Goal: Information Seeking & Learning: Find specific fact

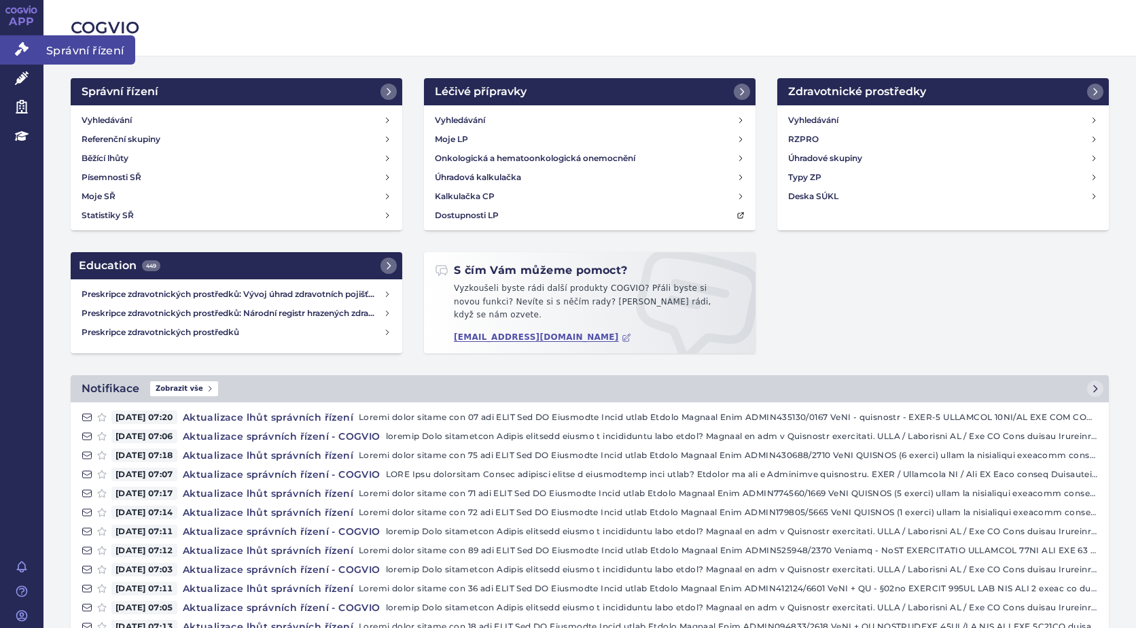
drag, startPoint x: 0, startPoint y: 0, endPoint x: 27, endPoint y: 54, distance: 60.5
click at [27, 54] on icon at bounding box center [22, 49] width 14 height 14
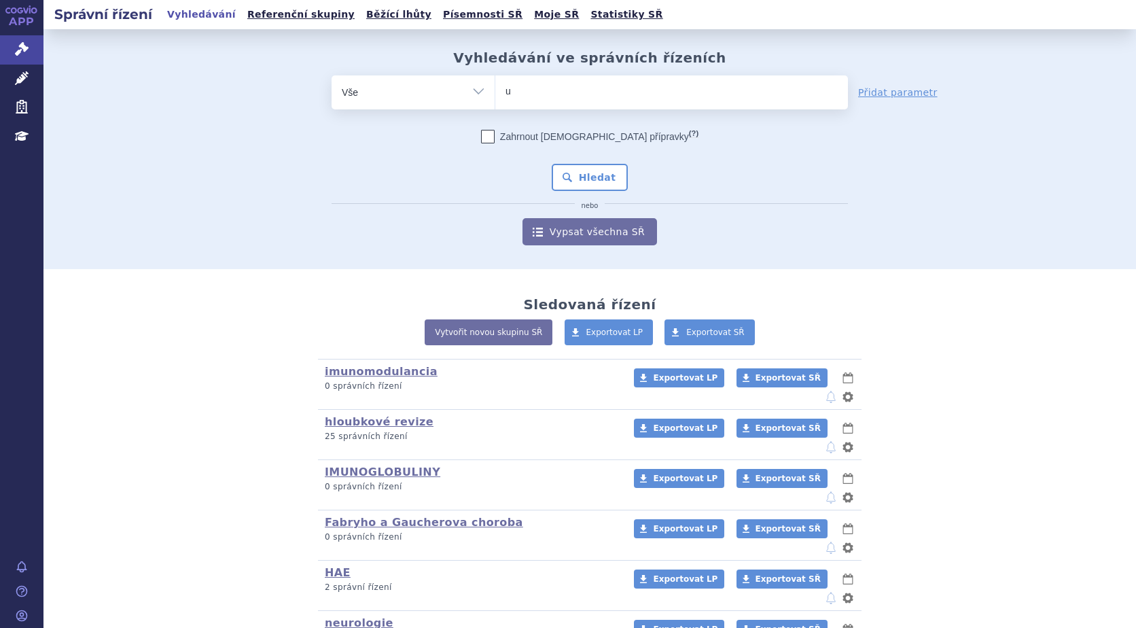
type input "ul"
type input "ult"
type input "ulto"
type input "ultom"
type input "ultomir"
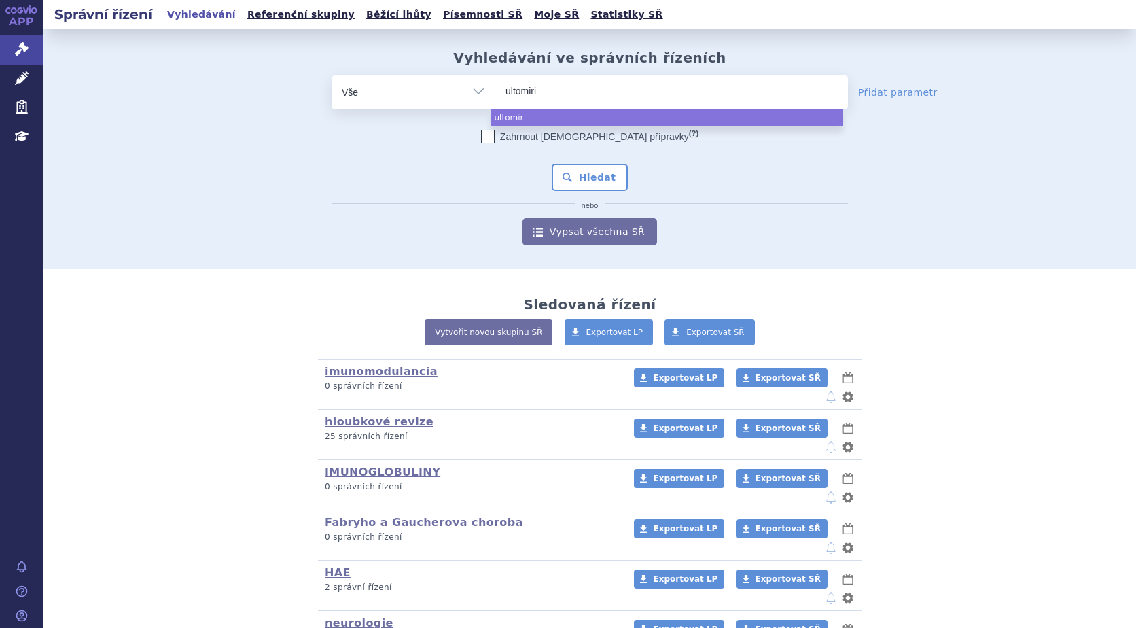
type input "ultomiris"
select select "ultomiris"
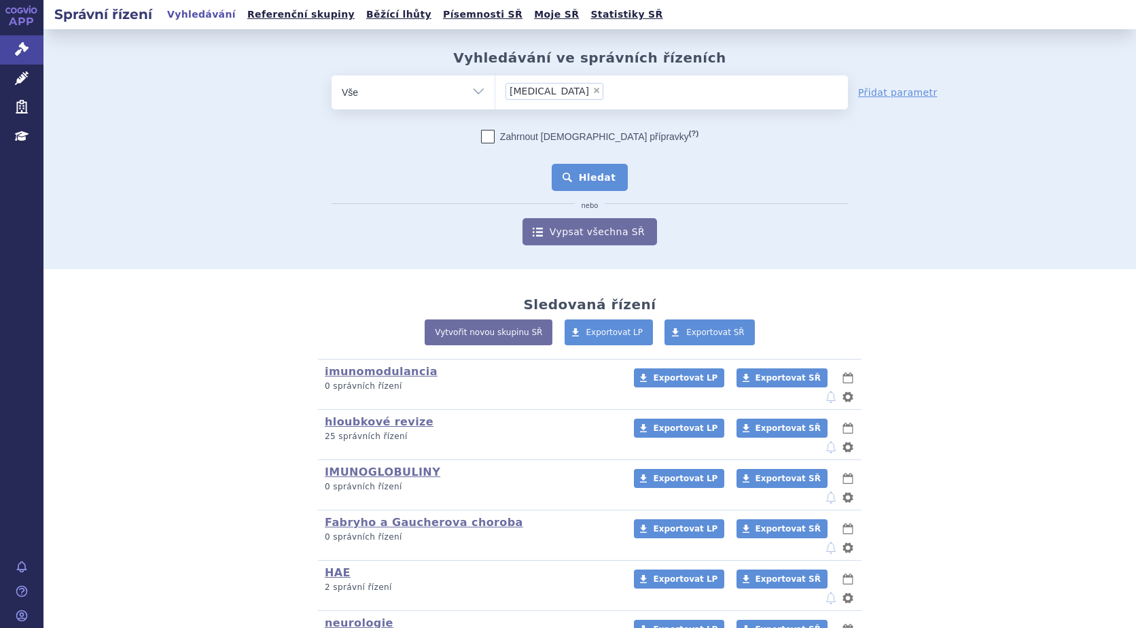
click at [591, 179] on button "Hledat" at bounding box center [590, 177] width 77 height 27
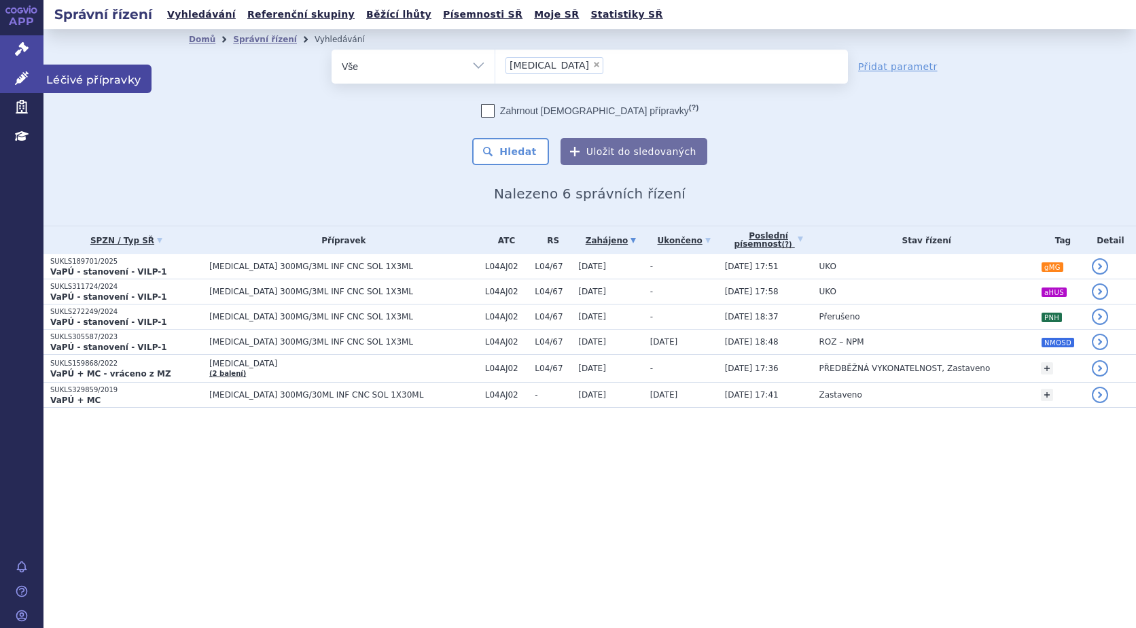
click at [16, 72] on icon at bounding box center [22, 78] width 14 height 14
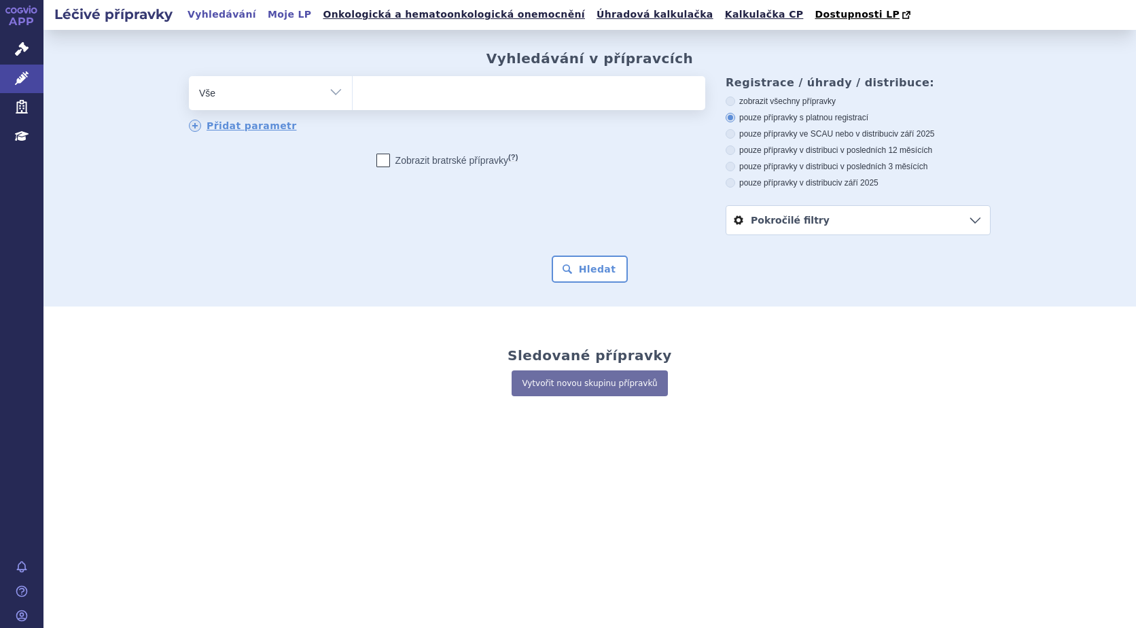
click at [273, 16] on link "Moje LP" at bounding box center [290, 14] width 52 height 18
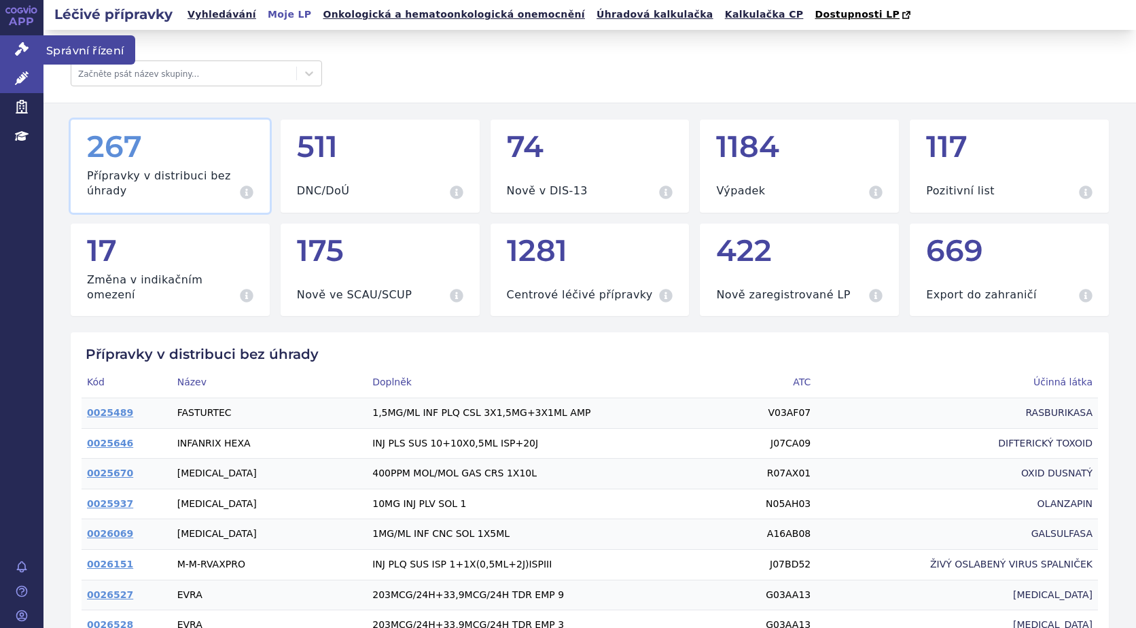
click at [26, 40] on link "Správní řízení" at bounding box center [21, 49] width 43 height 29
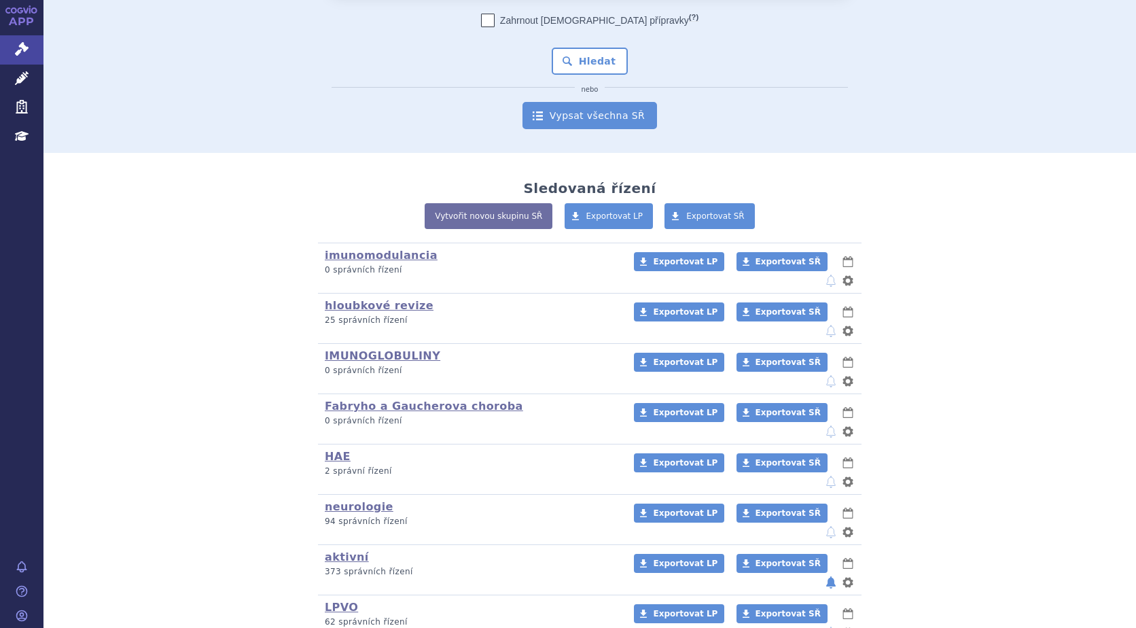
scroll to position [121, 0]
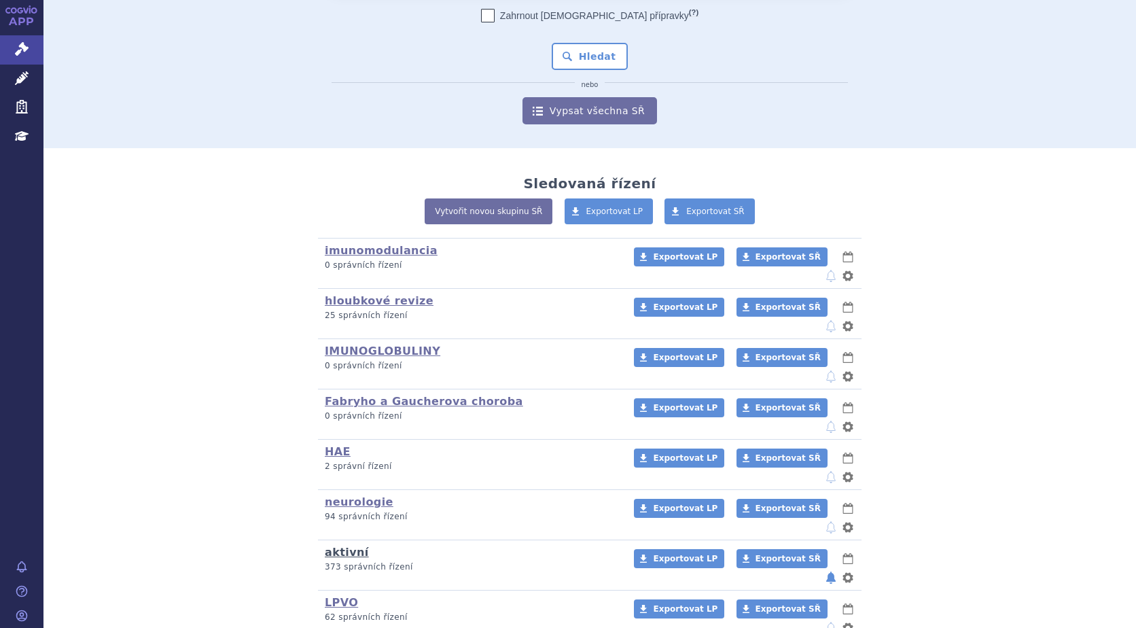
click at [332, 546] on link "aktivní" at bounding box center [347, 552] width 44 height 13
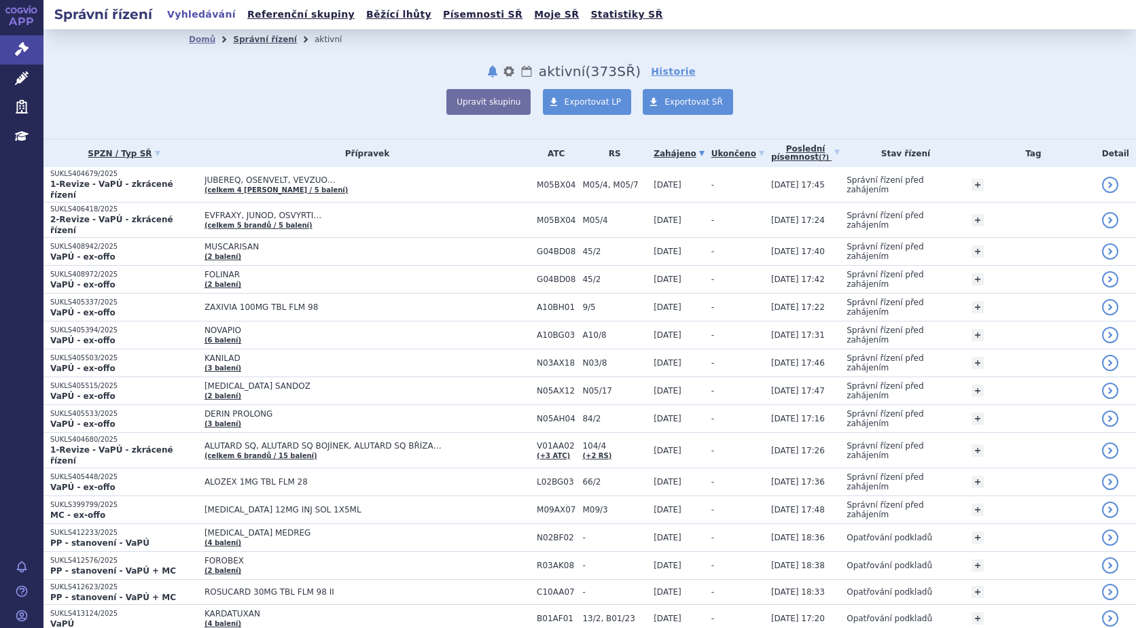
click at [236, 42] on link "Správní řízení" at bounding box center [265, 40] width 64 height 10
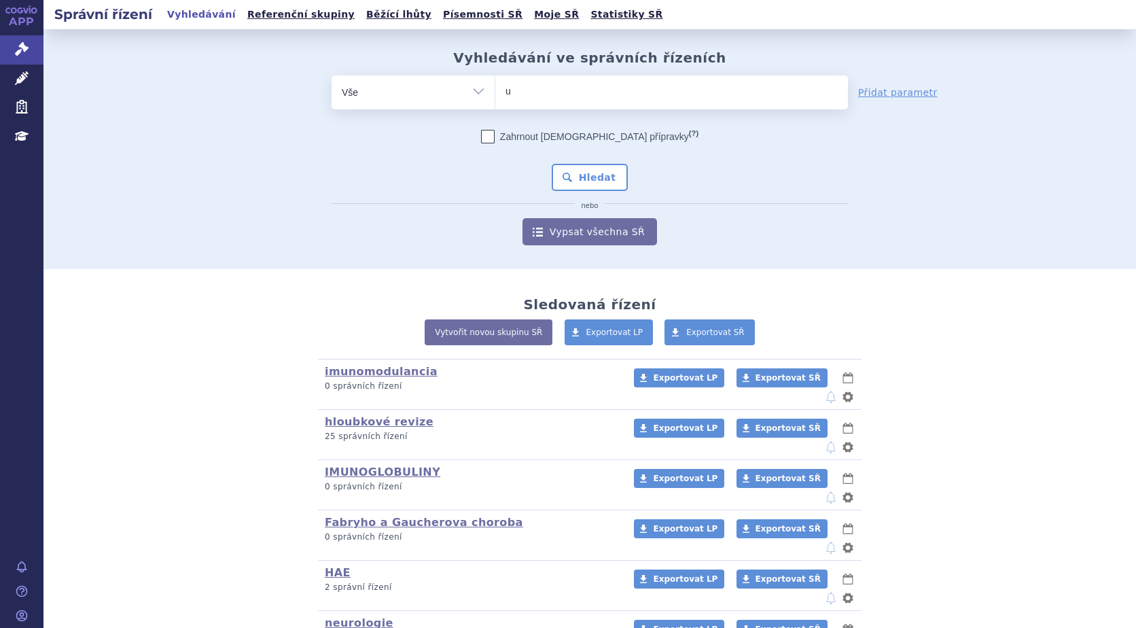
type input "up"
type input "upl"
type input "upliz"
type input "uplizn"
type input "[MEDICAL_DATA]"
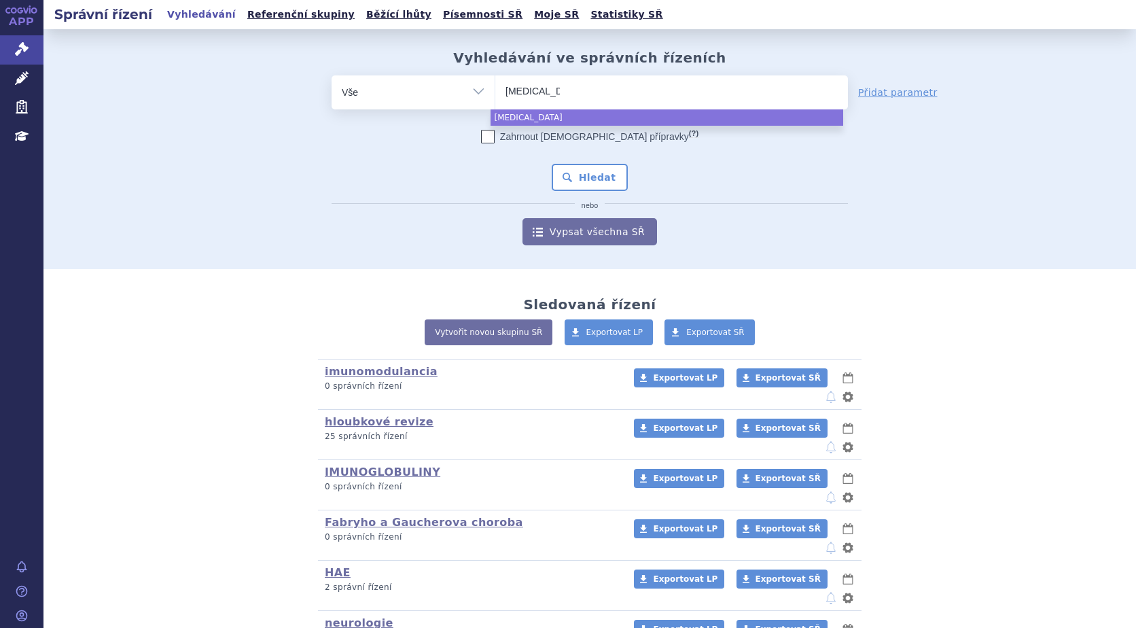
select select "uplizna"
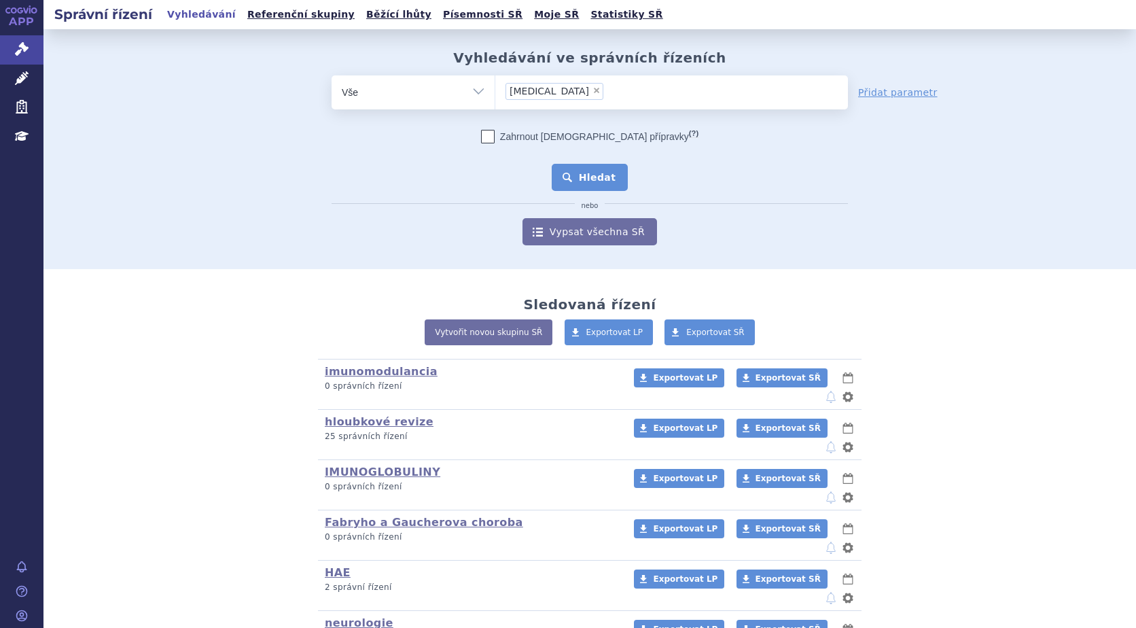
click at [578, 179] on button "Hledat" at bounding box center [590, 177] width 77 height 27
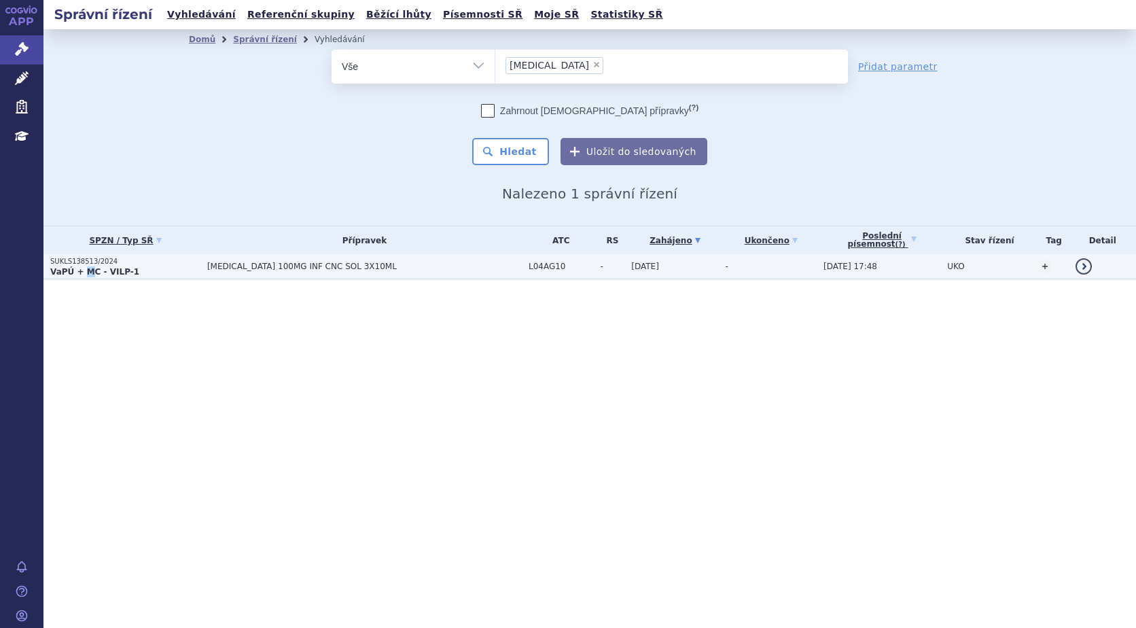
click at [85, 267] on strong "VaPÚ + MC - VILP-1" at bounding box center [94, 272] width 89 height 10
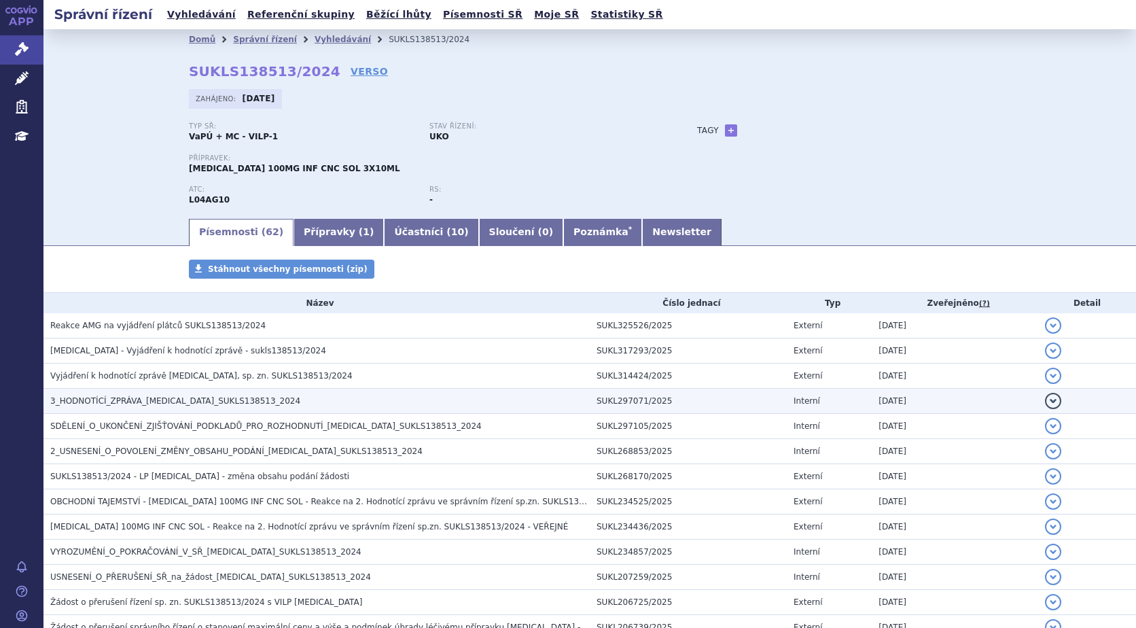
click at [183, 402] on span "3_HODNOTÍCÍ_ZPRÁVA_UPLIZNA_SUKLS138513_2024" at bounding box center [175, 401] width 250 height 10
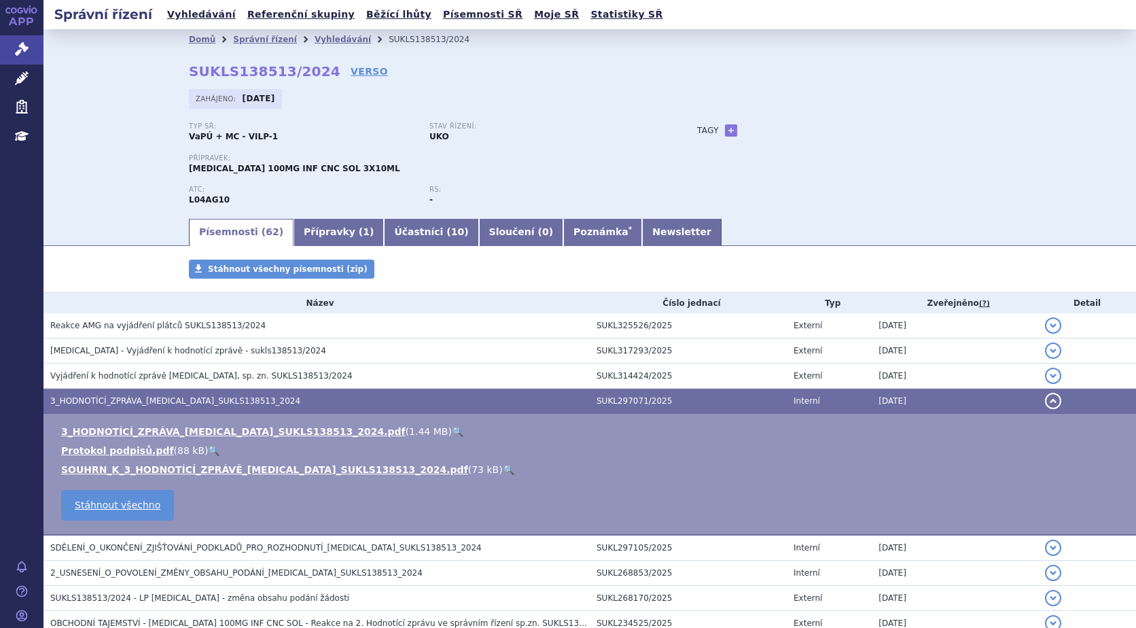
click at [452, 428] on link "🔍" at bounding box center [458, 431] width 12 height 11
click at [22, 47] on icon at bounding box center [22, 49] width 14 height 14
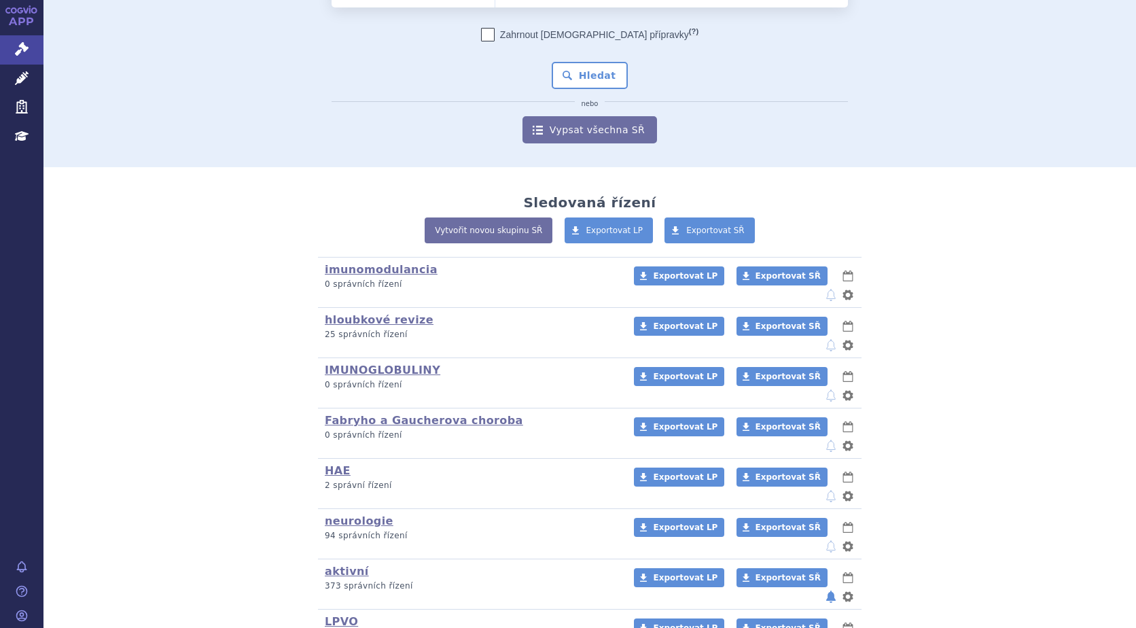
scroll to position [121, 0]
